Goal: Information Seeking & Learning: Learn about a topic

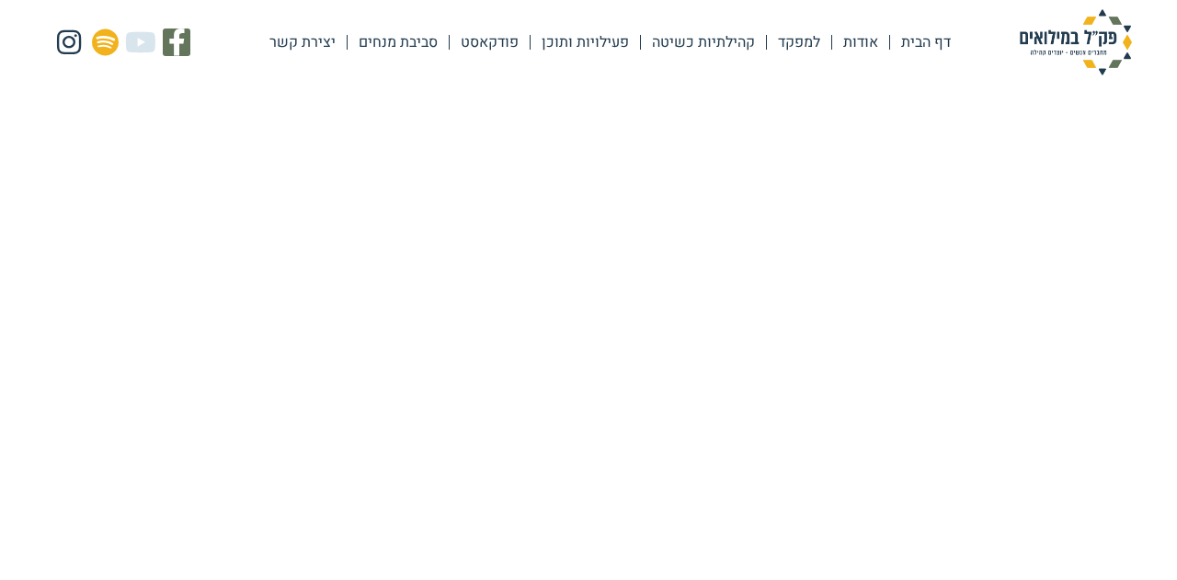
click at [581, 42] on link "פעילויות ותוכן" at bounding box center [585, 42] width 109 height 42
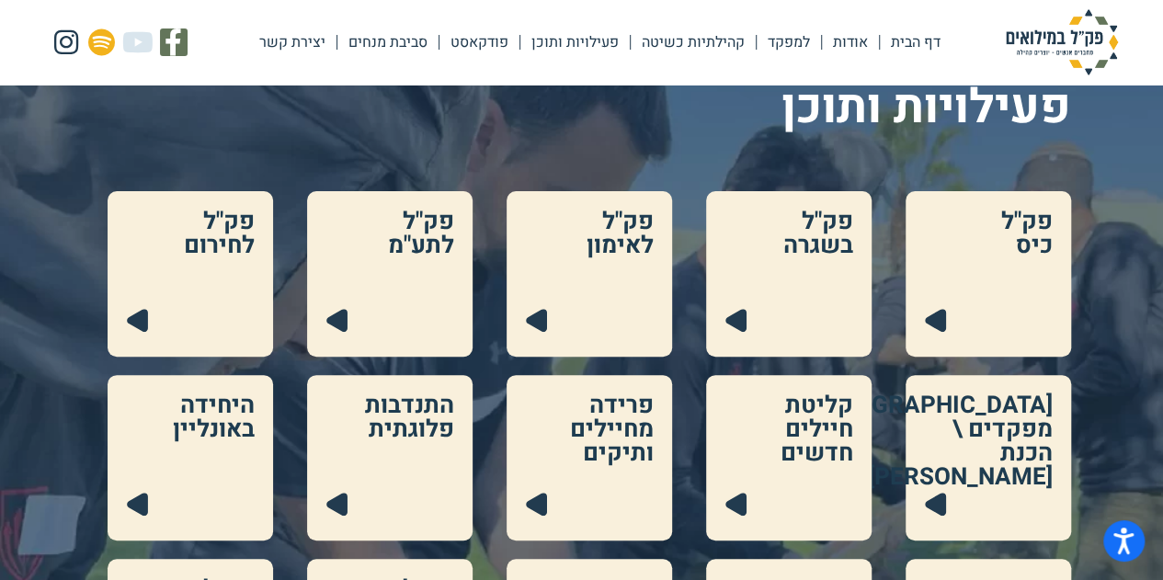
scroll to position [184, 0]
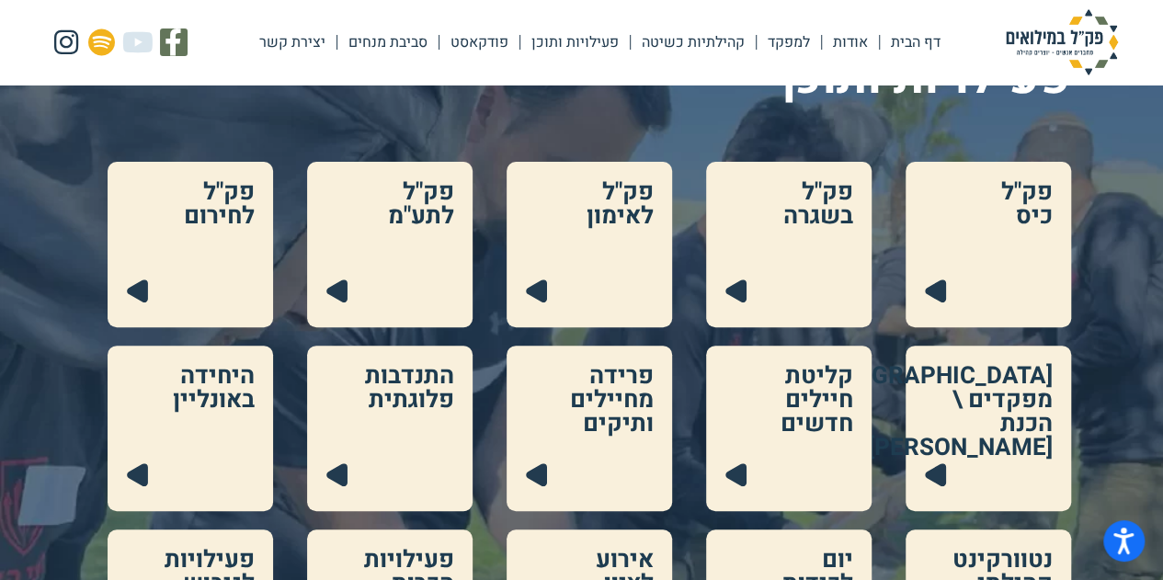
click at [1013, 401] on link at bounding box center [989, 429] width 166 height 166
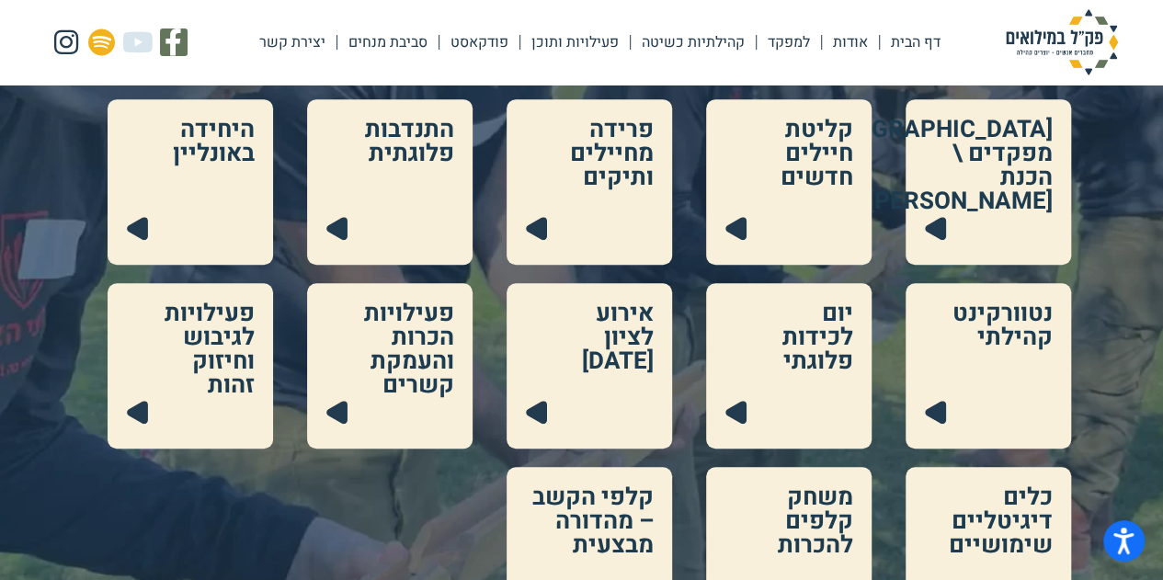
scroll to position [460, 0]
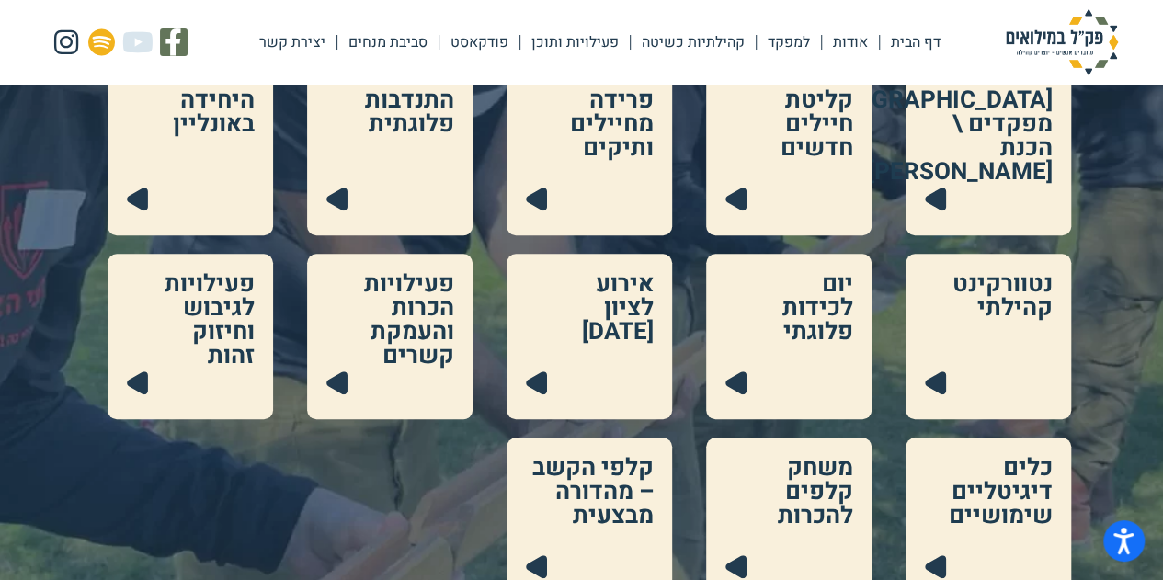
click at [991, 287] on link at bounding box center [989, 337] width 166 height 166
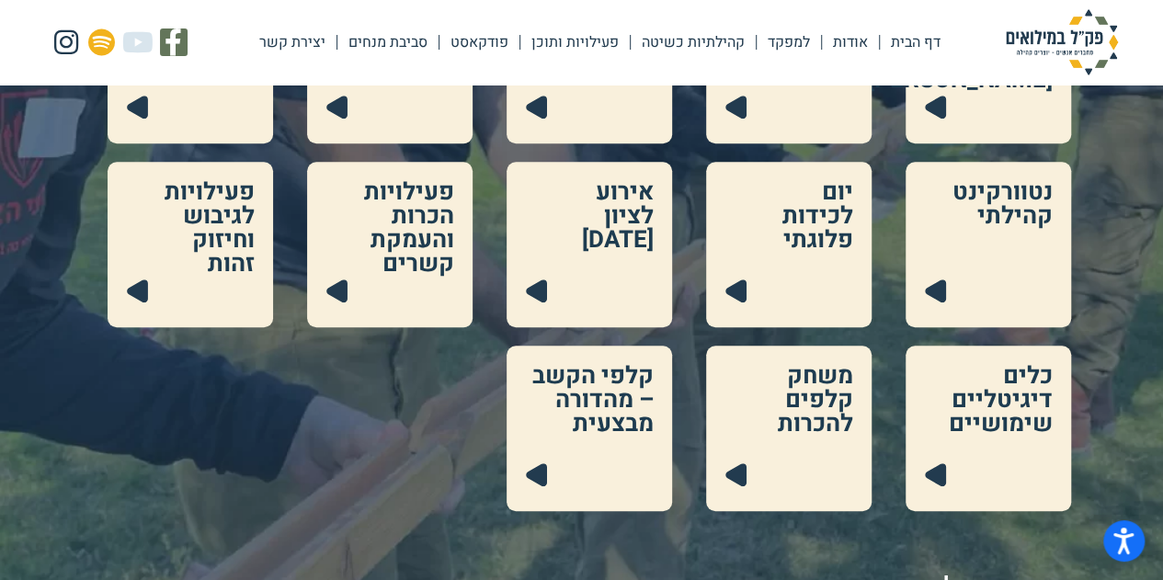
click at [243, 244] on link at bounding box center [191, 245] width 166 height 166
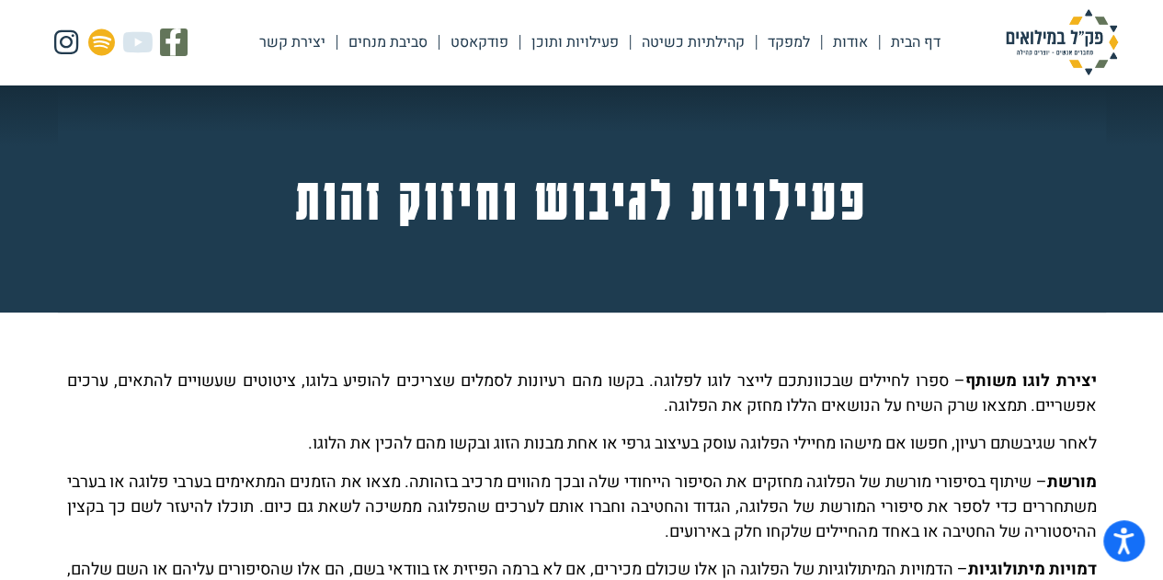
click at [589, 41] on link "פעילויות ותוכן" at bounding box center [575, 42] width 109 height 42
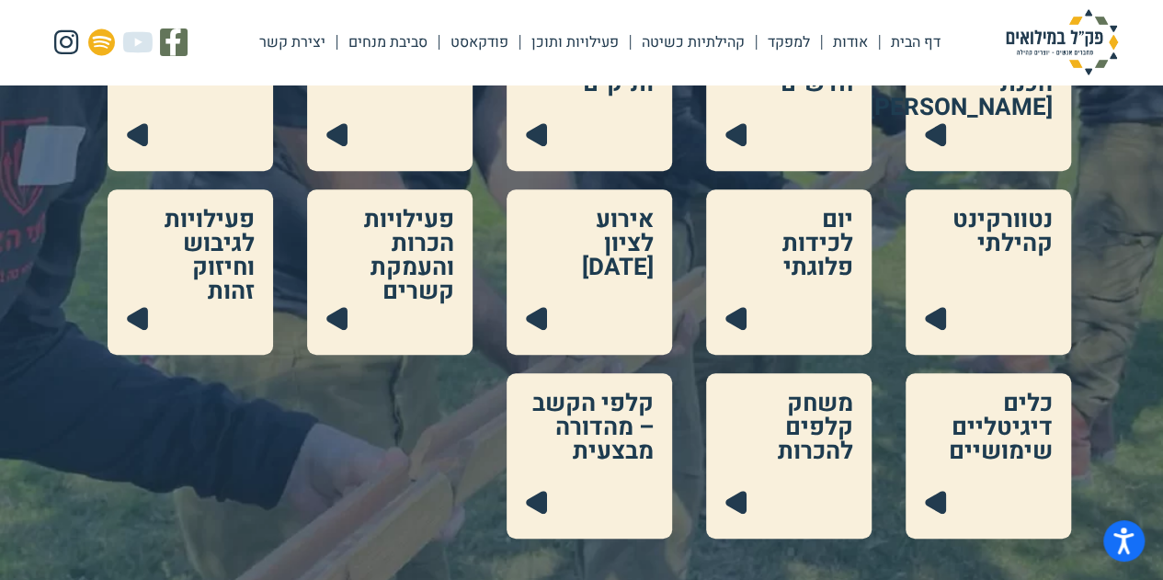
scroll to position [552, 0]
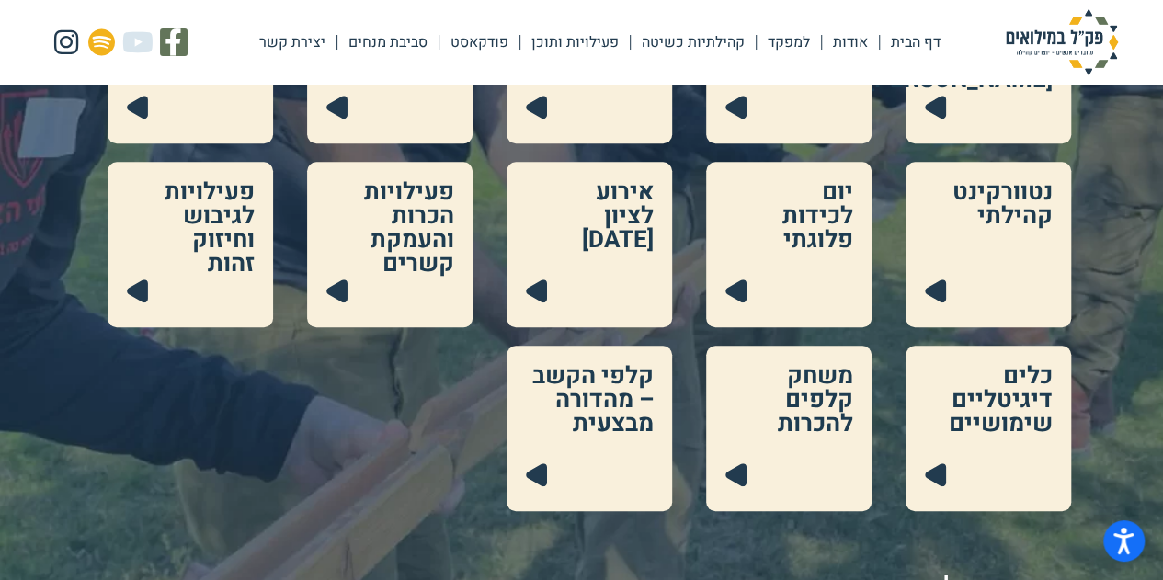
click at [421, 235] on link at bounding box center [390, 245] width 166 height 166
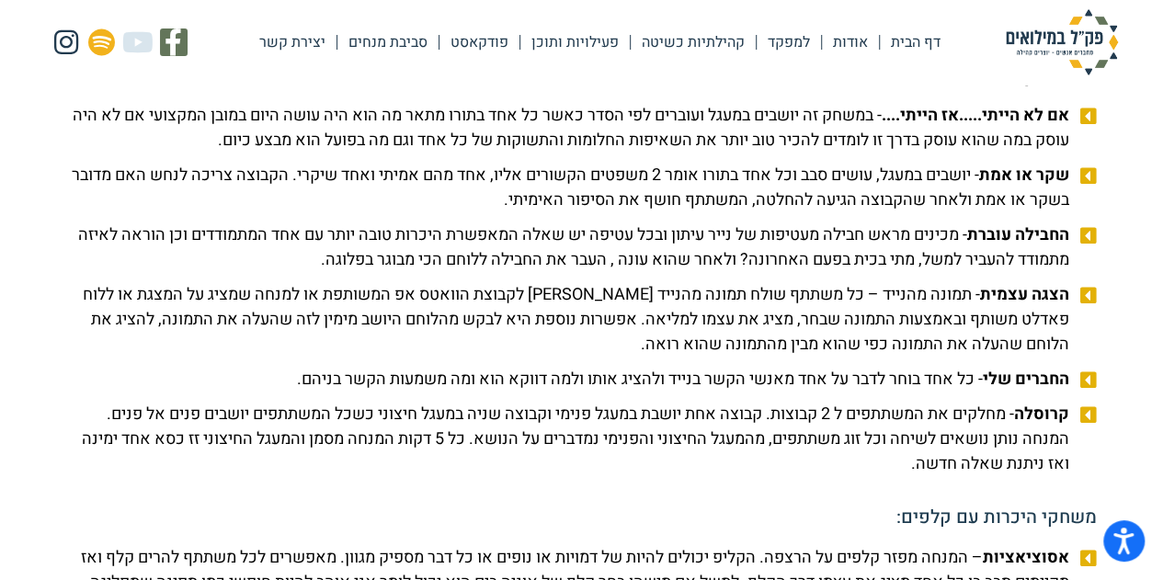
scroll to position [2206, 0]
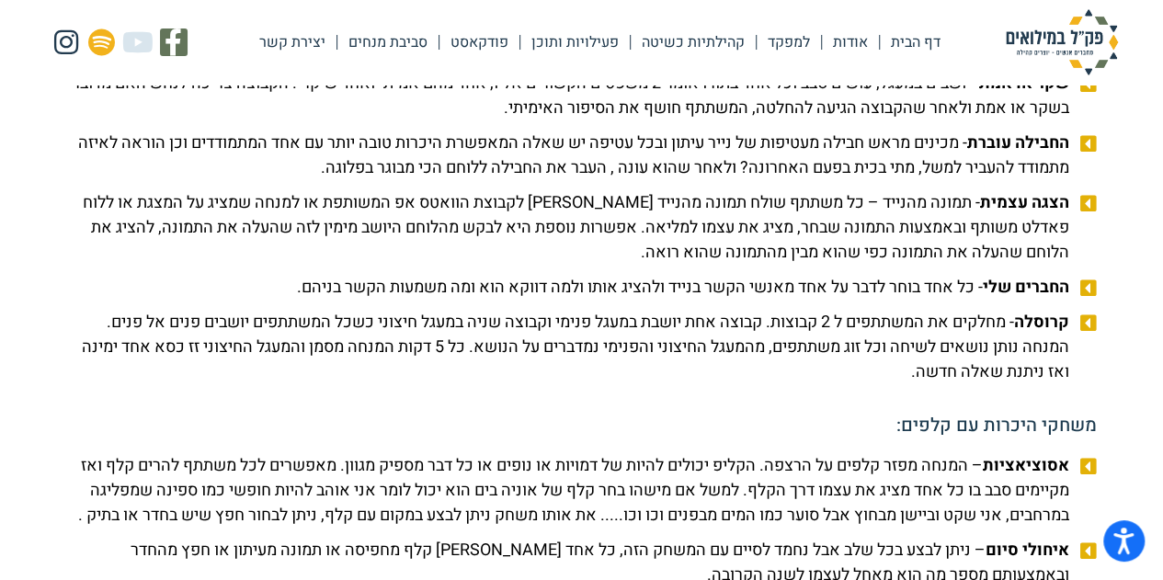
click at [720, 300] on span "החברים שלי - כל אחד בוחר לדבר על אחד מאנשי הקשר בנייד ולהציג אותו ולמה דווקא הו…" at bounding box center [685, 287] width 777 height 25
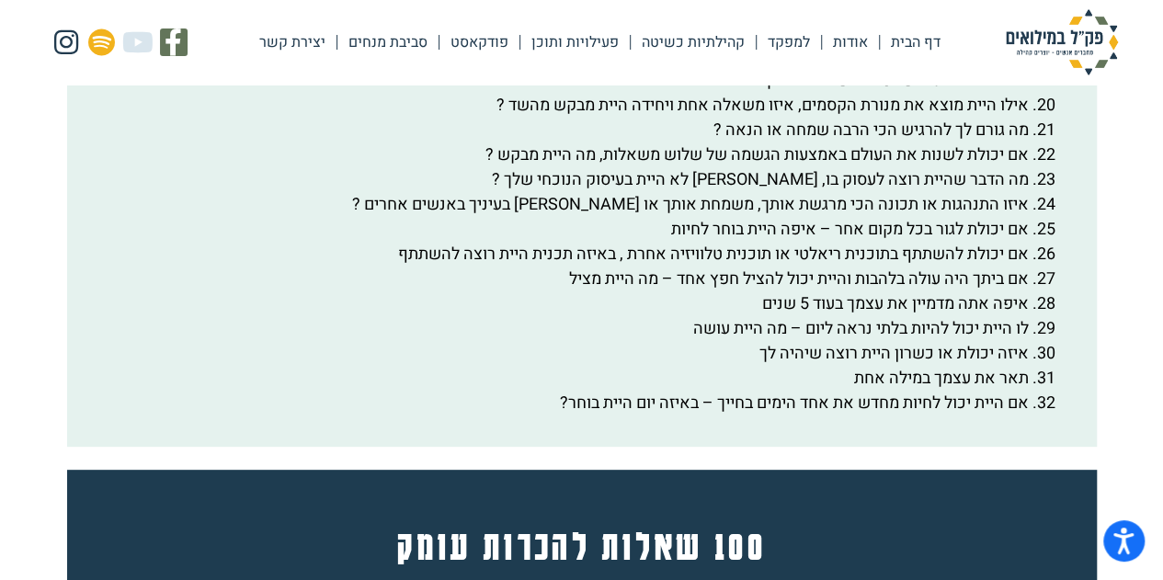
scroll to position [3770, 0]
